Goal: Information Seeking & Learning: Check status

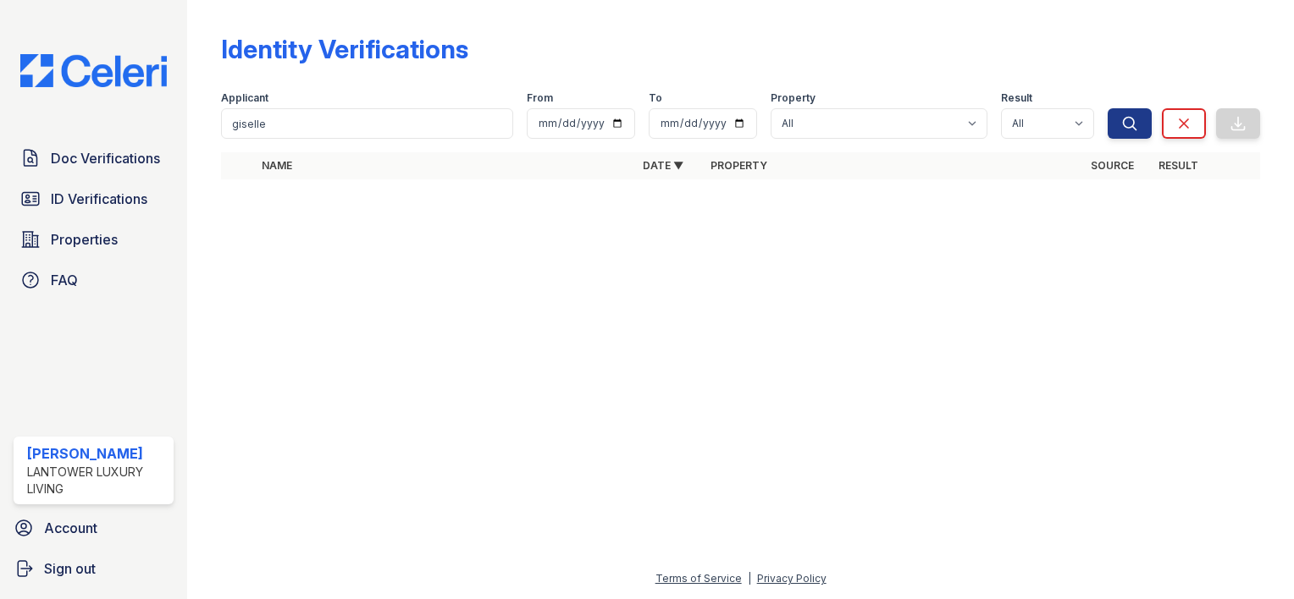
click at [318, 122] on input "giselle" at bounding box center [367, 123] width 292 height 30
type input "[PERSON_NAME]"
click at [1107, 108] on button "Search" at bounding box center [1129, 123] width 44 height 30
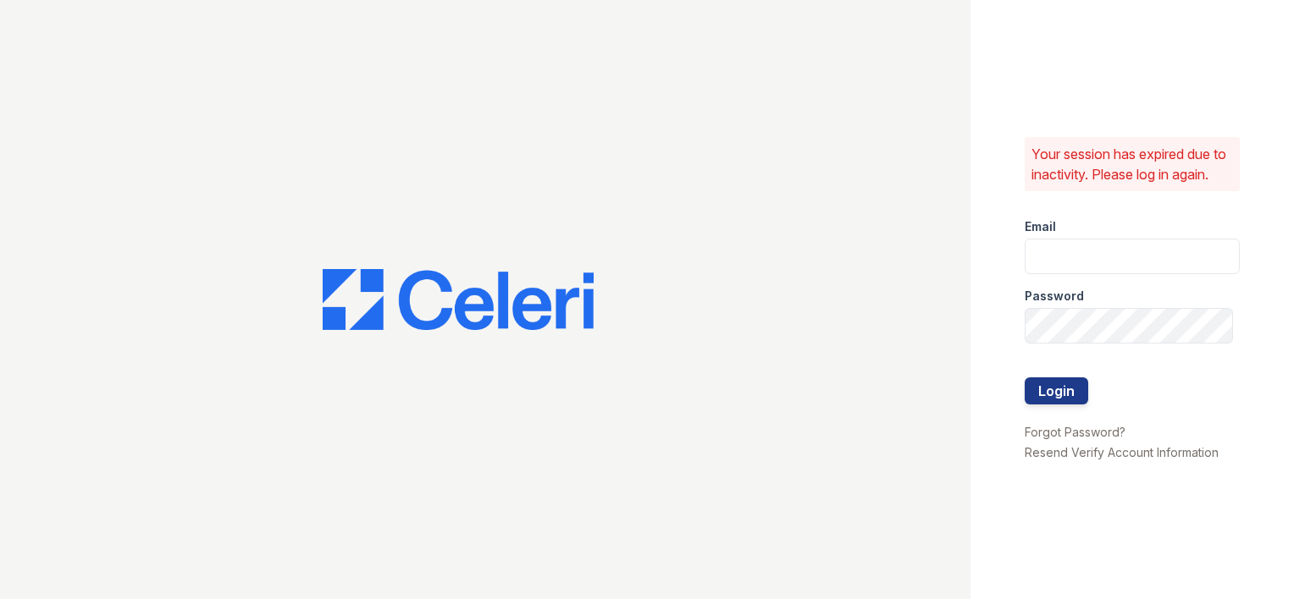
click at [339, 291] on img at bounding box center [458, 299] width 271 height 61
type input "amtorres@lantowerliving.com"
click at [1075, 393] on button "Login" at bounding box center [1055, 391] width 63 height 27
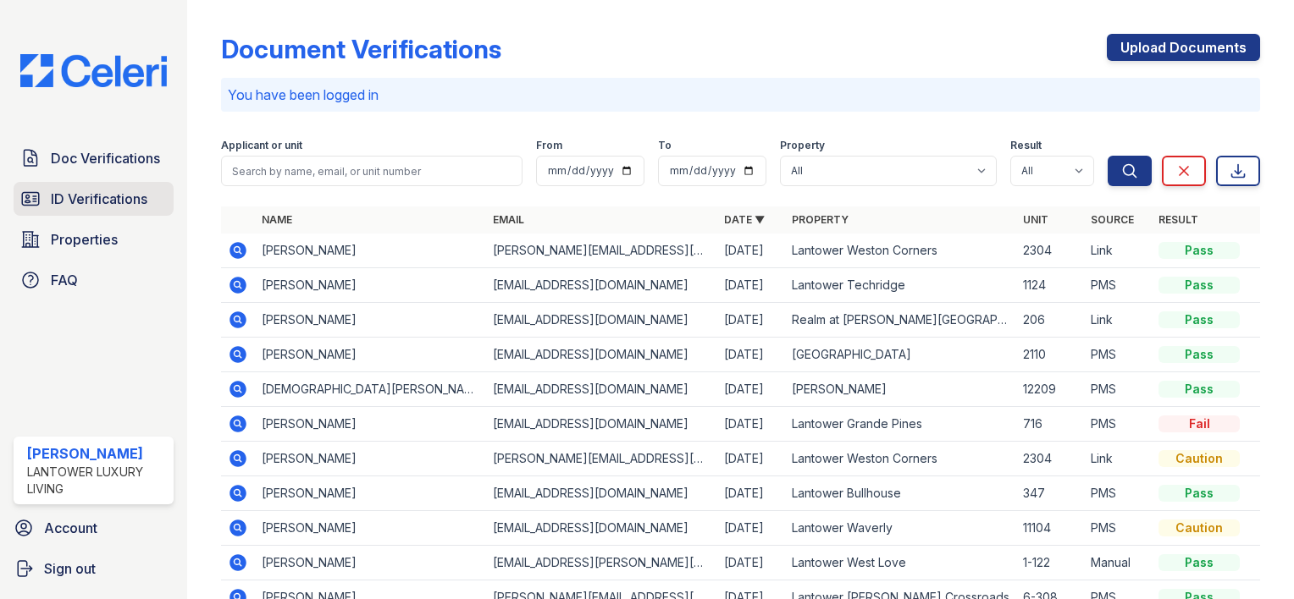
click at [98, 207] on span "ID Verifications" at bounding box center [99, 199] width 97 height 20
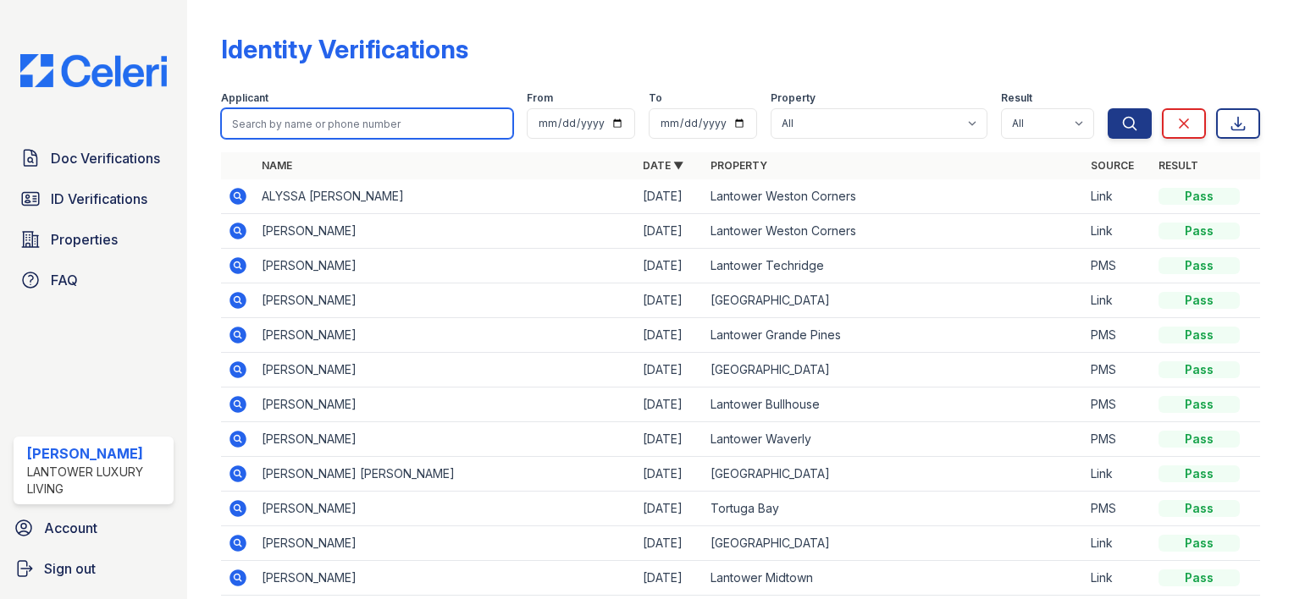
click at [278, 125] on input "search" at bounding box center [367, 123] width 292 height 30
type input "[PERSON_NAME]"
click at [1107, 108] on button "Search" at bounding box center [1129, 123] width 44 height 30
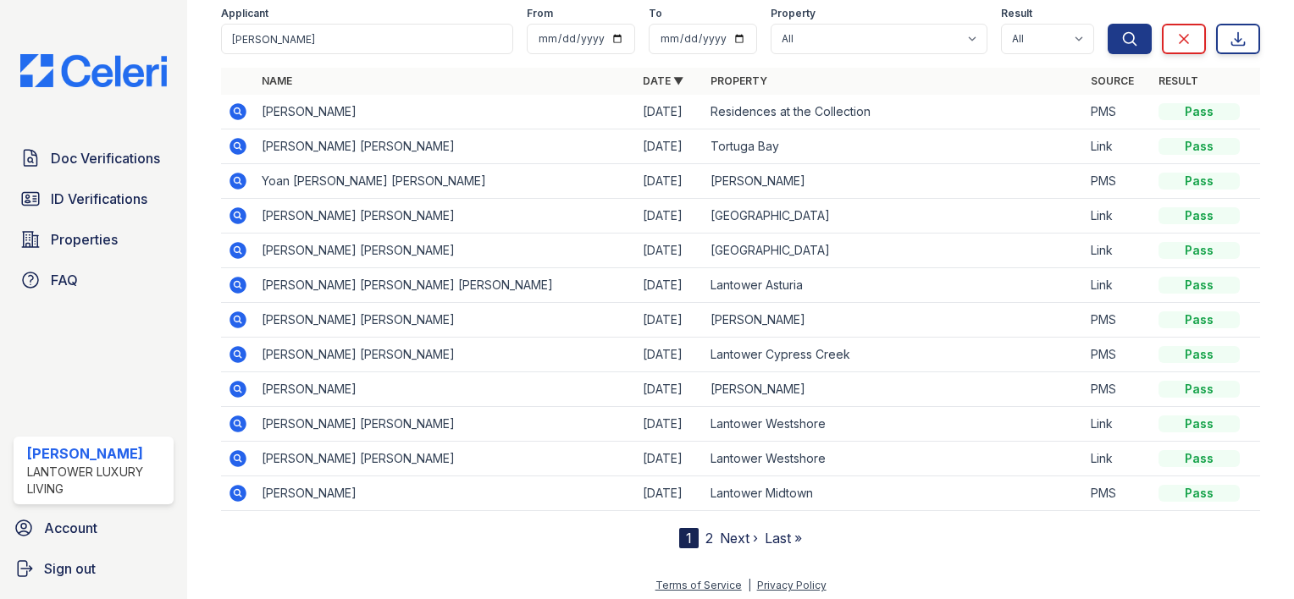
scroll to position [89, 0]
